Goal: Check status: Check status

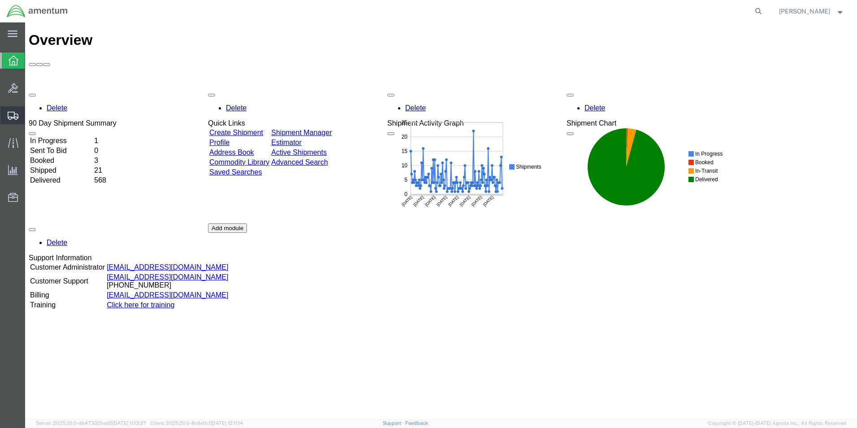
click at [0, 0] on span "Shipment Manager" at bounding box center [0, 0] width 0 height 0
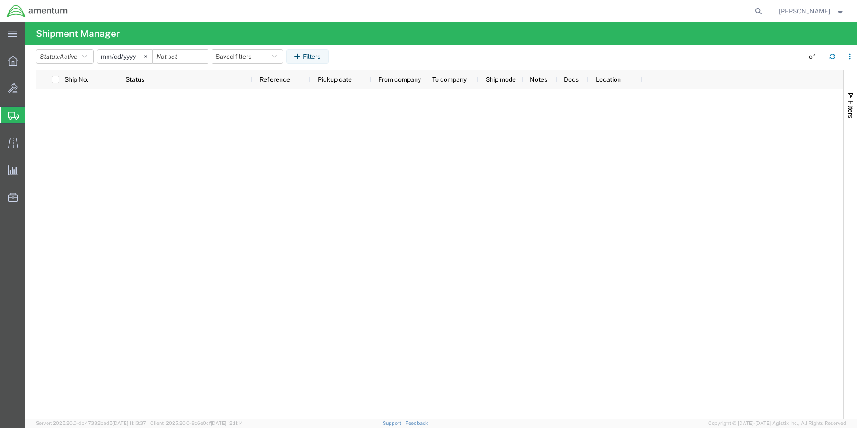
click at [136, 56] on input "[DATE]" at bounding box center [124, 56] width 55 height 13
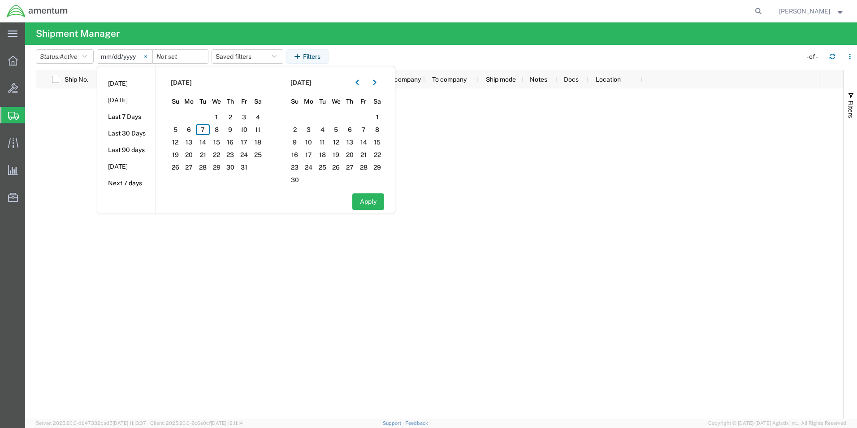
click at [147, 56] on icon at bounding box center [145, 56] width 3 height 3
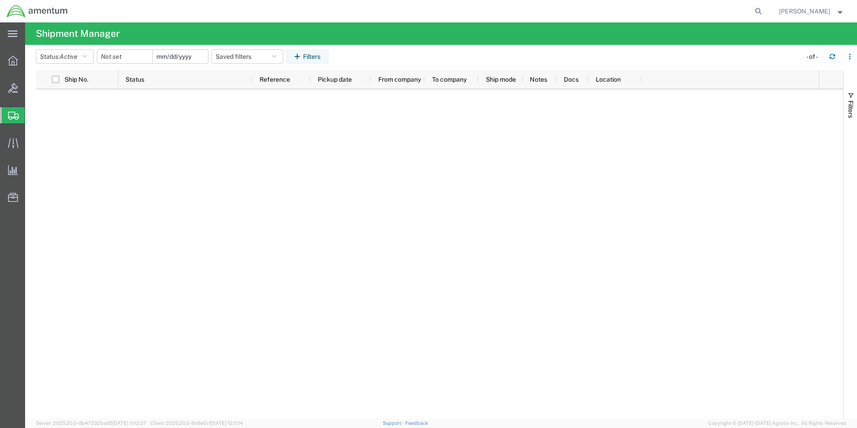
click at [183, 55] on input "date" at bounding box center [180, 56] width 55 height 13
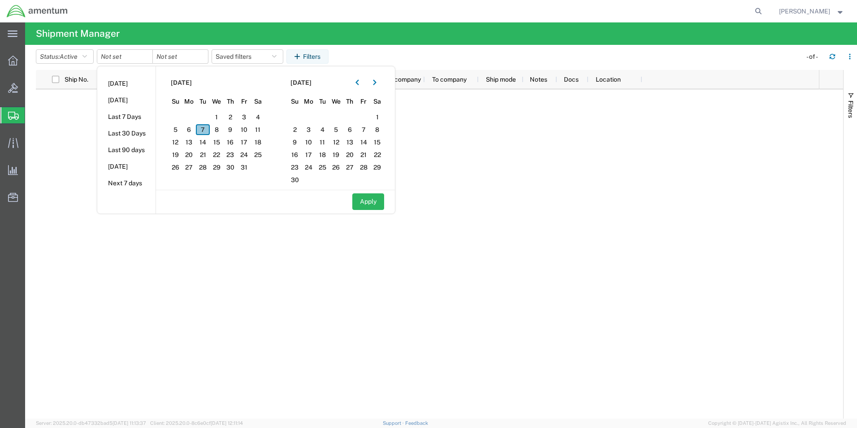
click at [209, 131] on span "7" at bounding box center [203, 129] width 14 height 11
click at [196, 131] on span "6" at bounding box center [189, 129] width 14 height 11
click at [201, 130] on span "7" at bounding box center [203, 129] width 14 height 11
click at [204, 129] on span "7" at bounding box center [203, 129] width 14 height 11
click at [379, 210] on div "Apply" at bounding box center [275, 201] width 239 height 23
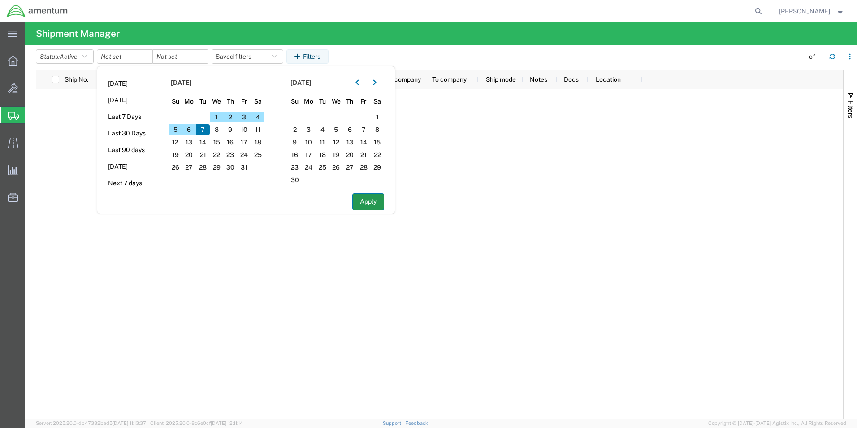
drag, startPoint x: 370, startPoint y: 208, endPoint x: 371, endPoint y: 203, distance: 4.5
click at [371, 204] on button "Apply" at bounding box center [368, 201] width 32 height 17
type input "[DATE]"
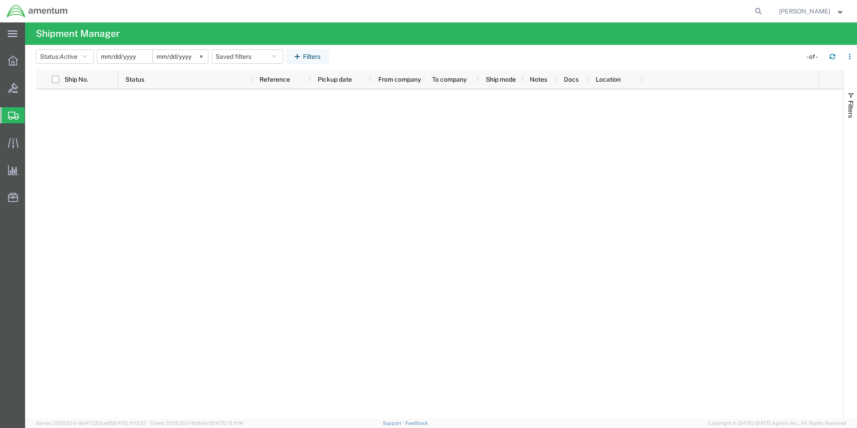
click at [136, 56] on input "date" at bounding box center [124, 56] width 55 height 13
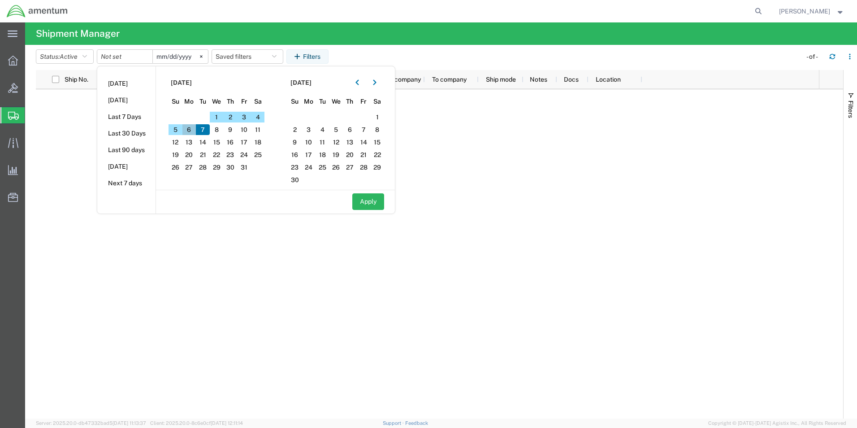
click at [192, 128] on span "6" at bounding box center [189, 129] width 14 height 11
click at [373, 204] on button "Apply" at bounding box center [368, 201] width 32 height 17
type input "[DATE]"
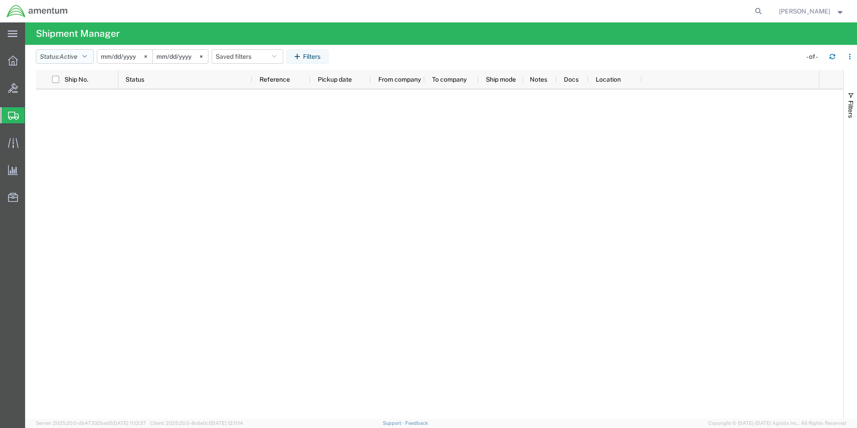
click at [94, 56] on button "Status: Active" at bounding box center [65, 56] width 58 height 14
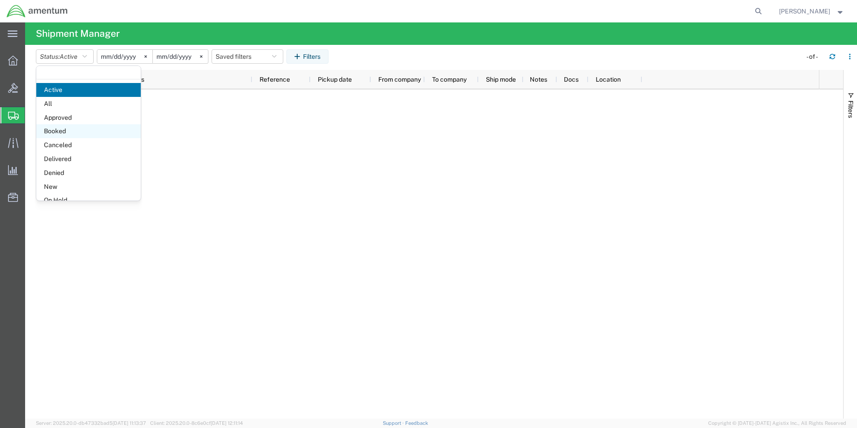
click at [72, 130] on span "Booked" at bounding box center [88, 131] width 104 height 14
